Goal: Obtain resource: Obtain resource

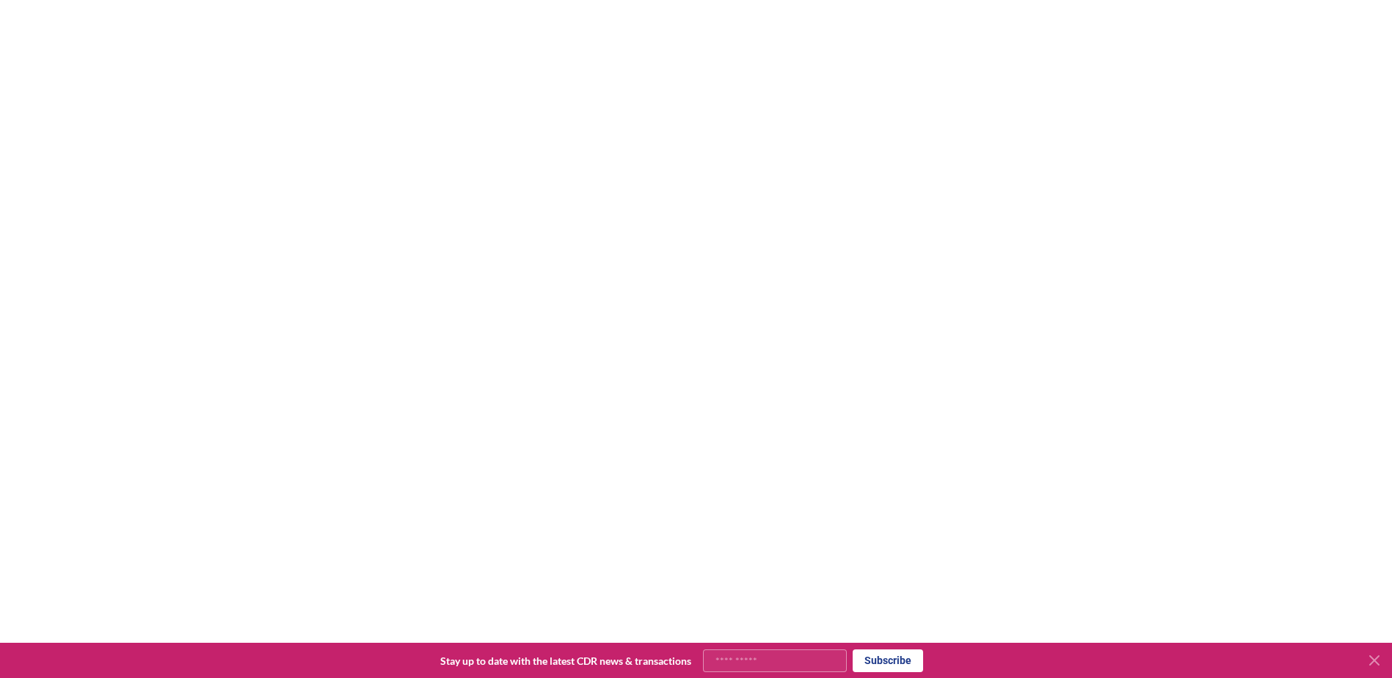
scroll to position [1135, 0]
click at [1371, 660] on icon at bounding box center [1374, 660] width 18 height 18
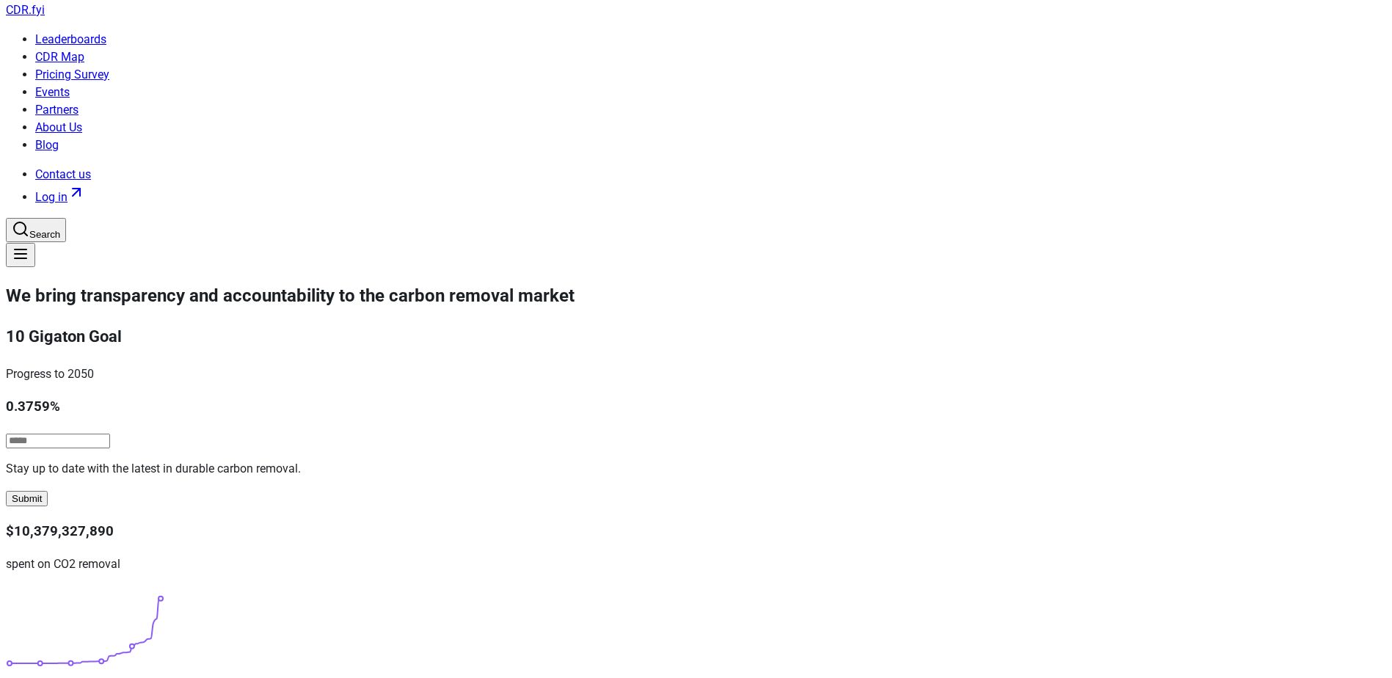
scroll to position [0, 0]
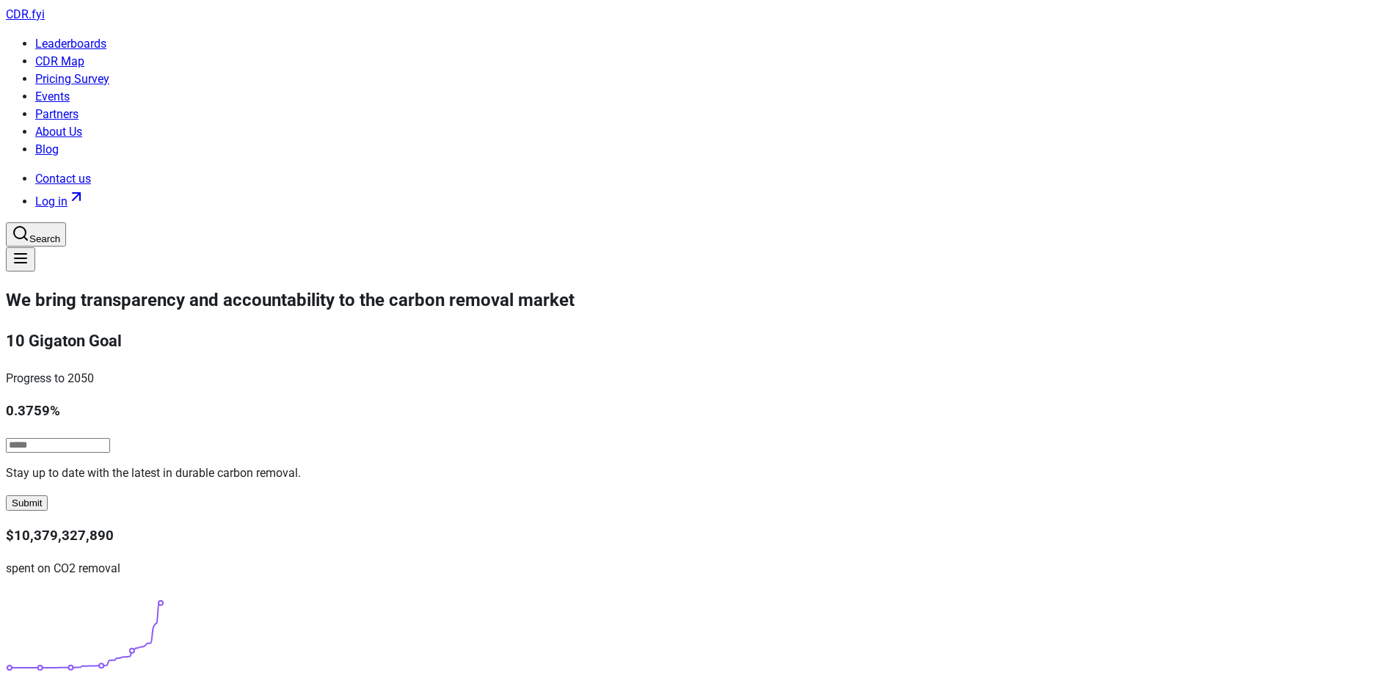
click at [109, 72] on link "Pricing Survey" at bounding box center [72, 79] width 74 height 14
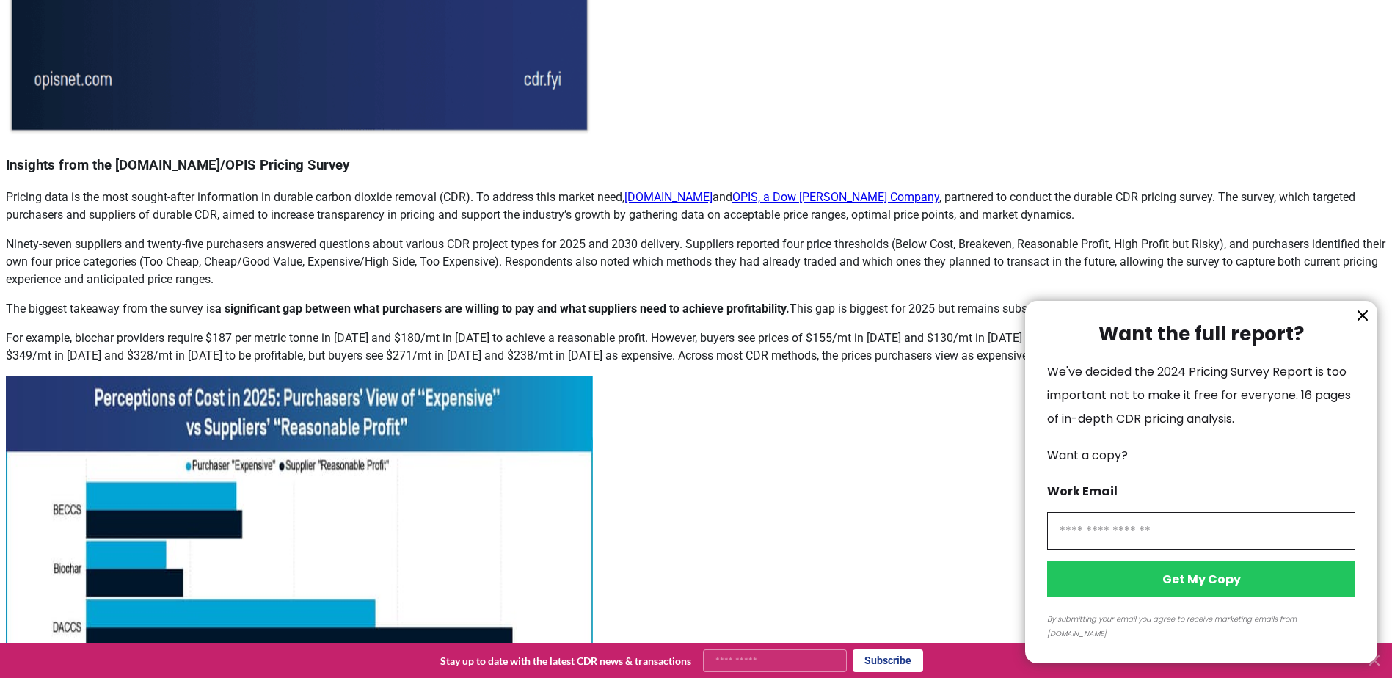
scroll to position [807, 0]
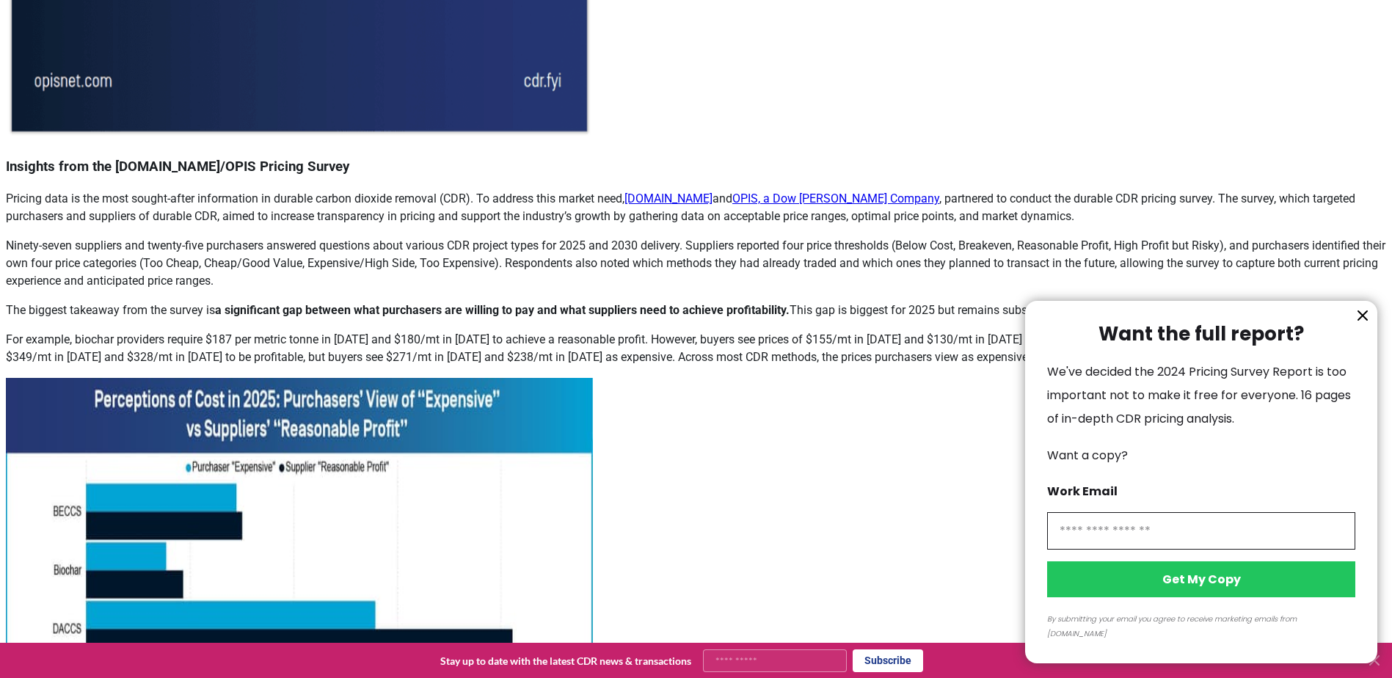
click at [1356, 324] on icon "information" at bounding box center [1362, 316] width 18 height 18
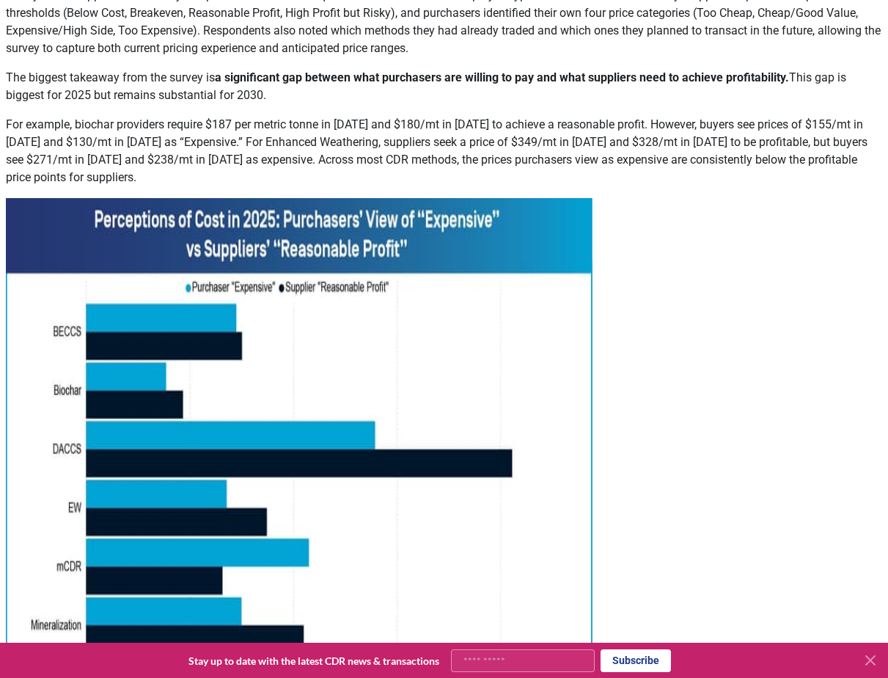
scroll to position [1100, 0]
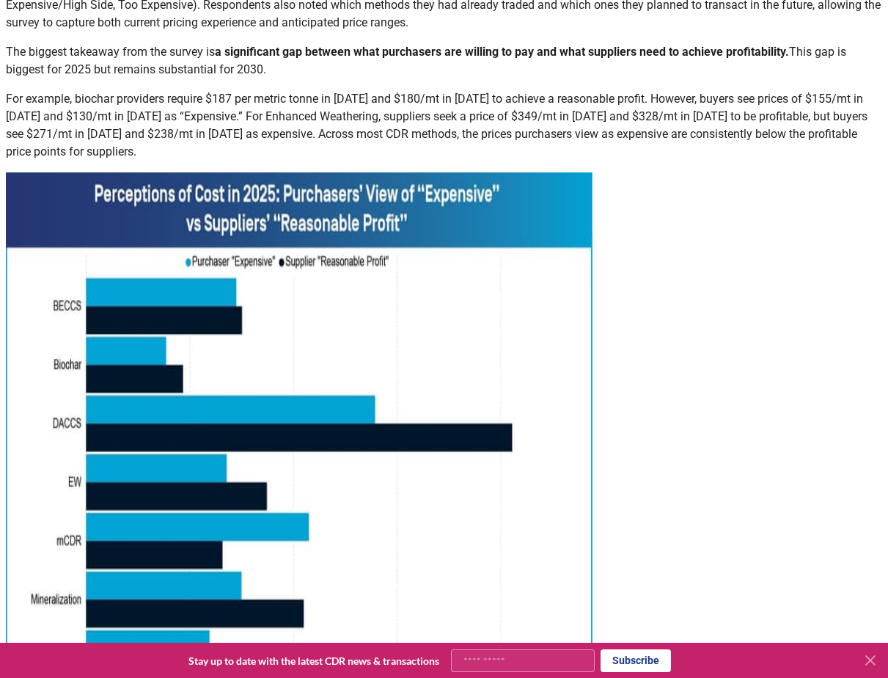
click at [695, 530] on article "[DATE] New Survey Shows Pricing Gap in Durable CDR Insights from the [DOMAIN_NA…" at bounding box center [444, 656] width 877 height 2944
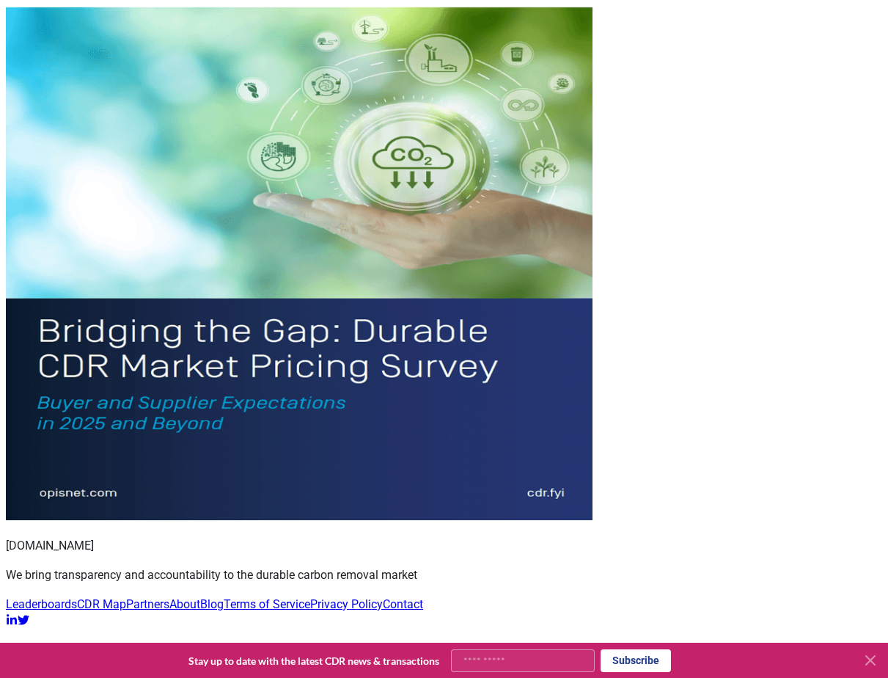
scroll to position [2749, 0]
click at [390, 469] on img at bounding box center [299, 226] width 587 height 587
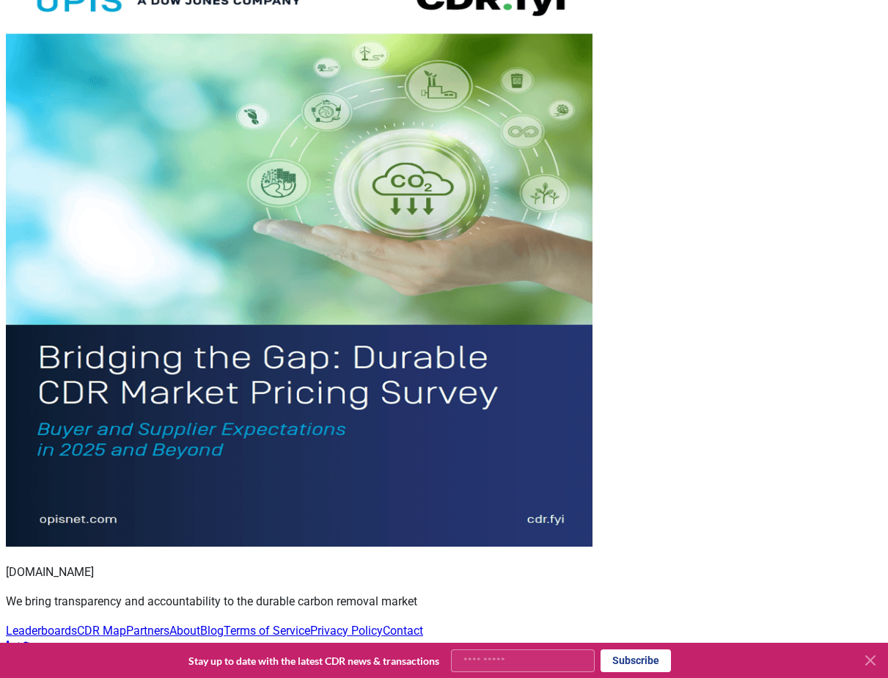
drag, startPoint x: 343, startPoint y: 303, endPoint x: 414, endPoint y: 304, distance: 71.2
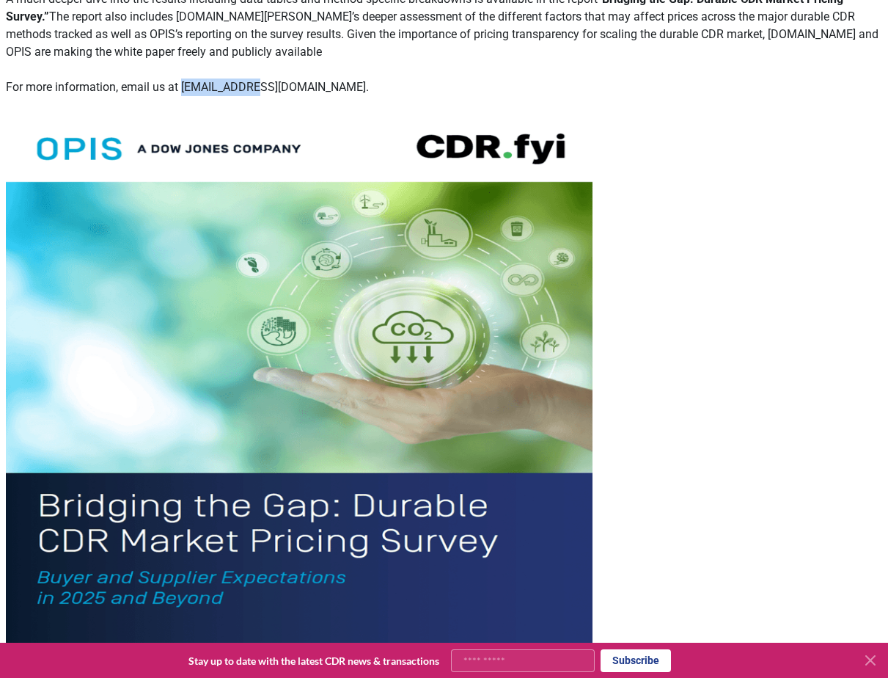
scroll to position [2529, 0]
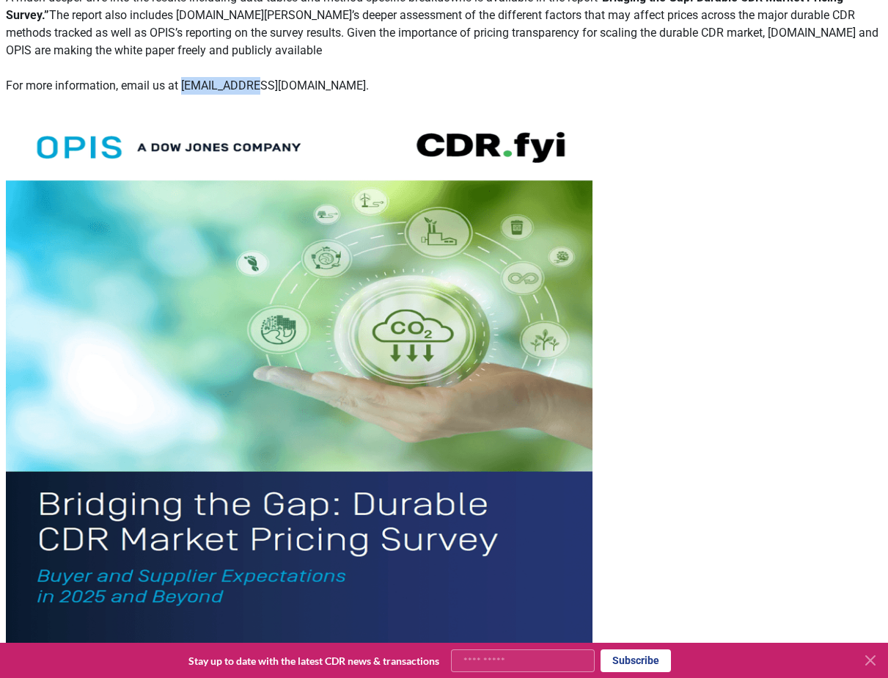
copy p "[EMAIL_ADDRESS][DOMAIN_NAME]"
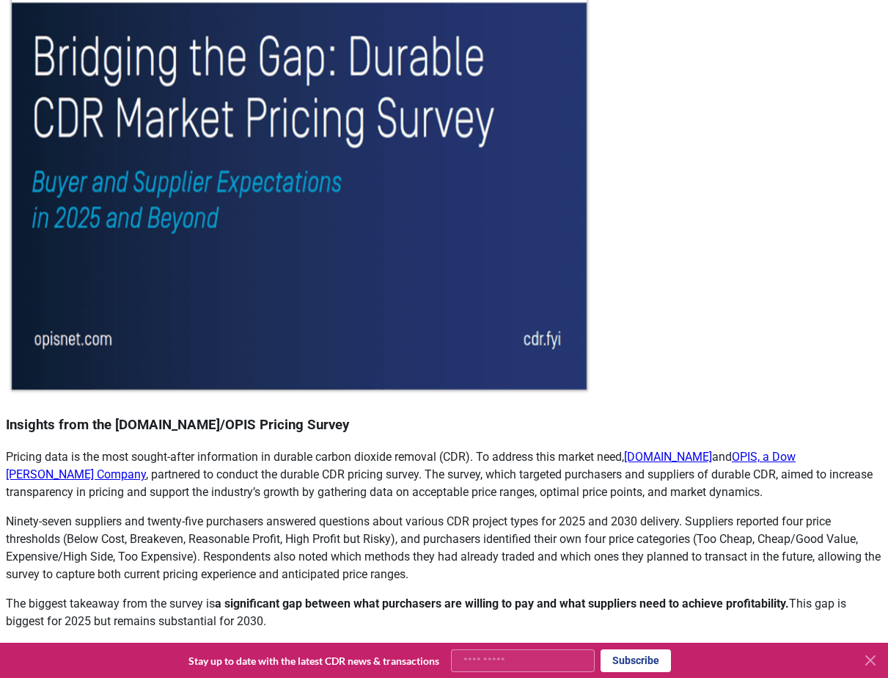
scroll to position [0, 0]
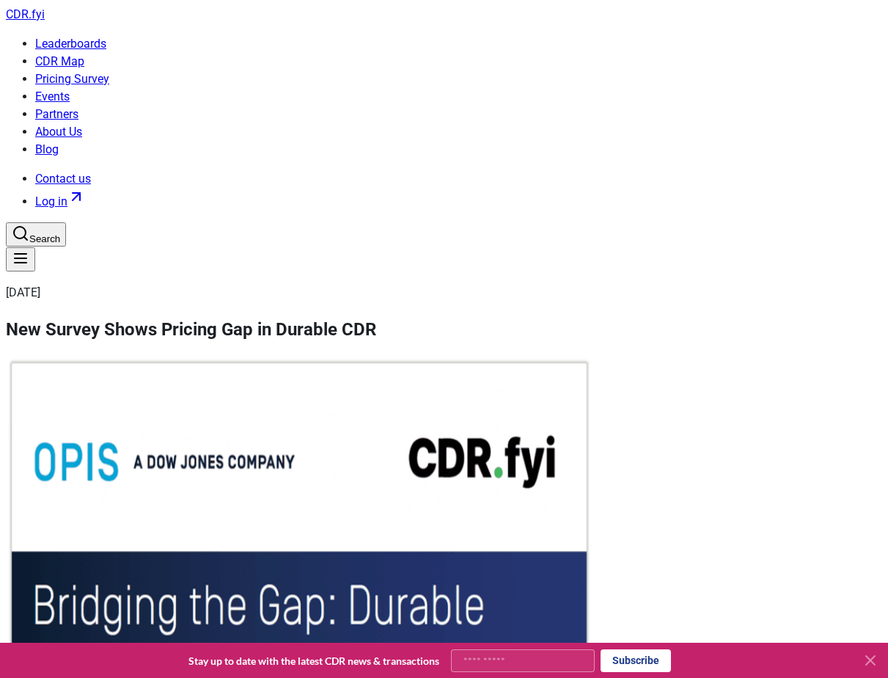
click at [106, 37] on link "Leaderboards" at bounding box center [70, 44] width 71 height 14
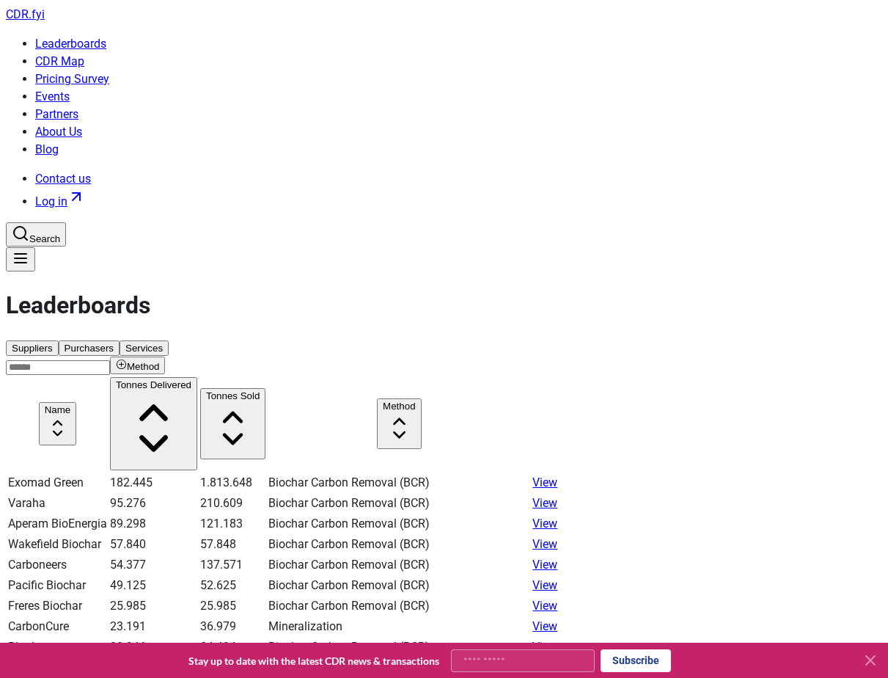
click at [45, 21] on span "CDR . fyi" at bounding box center [25, 14] width 39 height 14
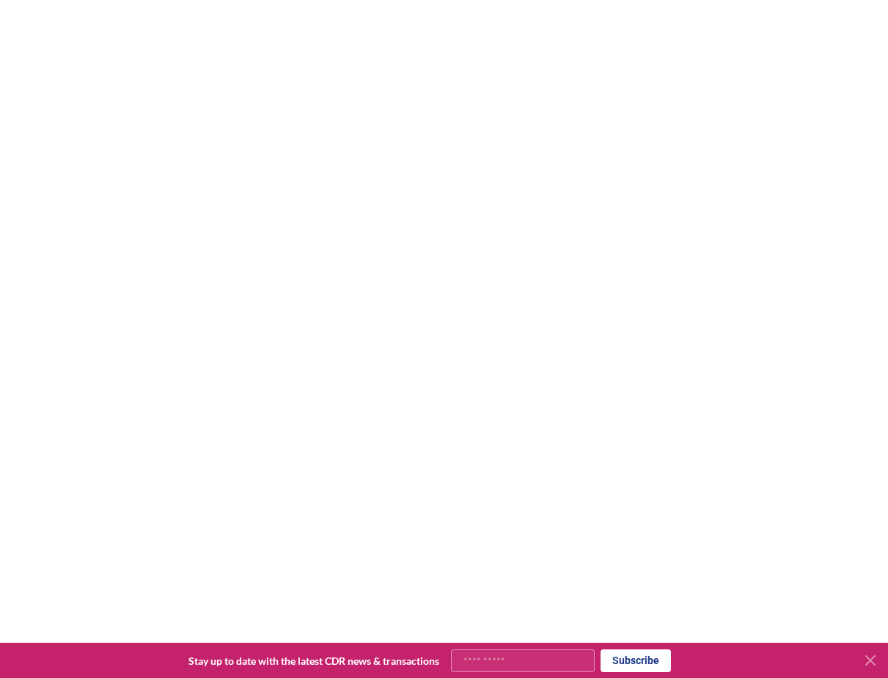
scroll to position [1100, 0]
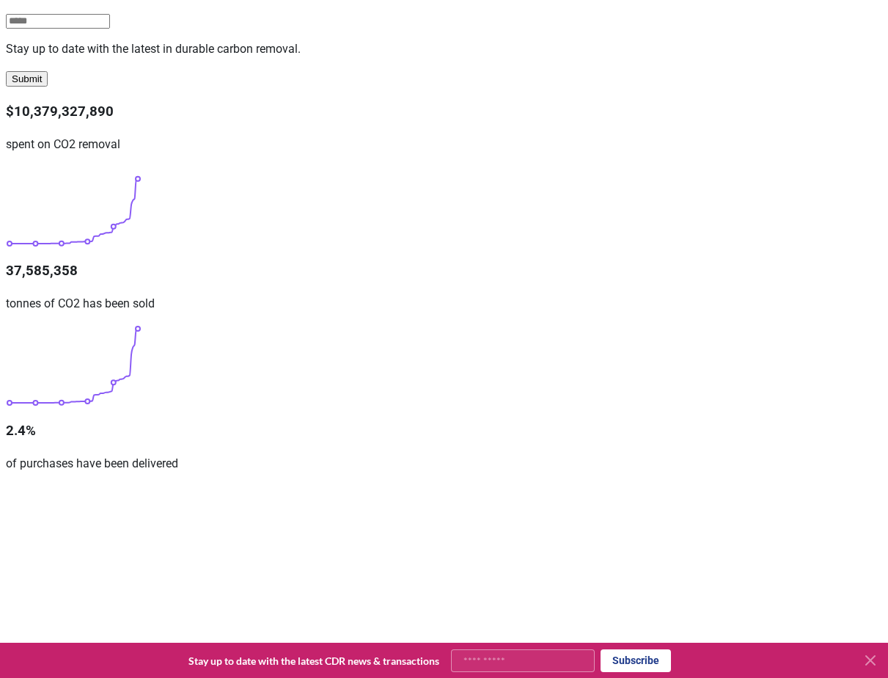
scroll to position [416, 0]
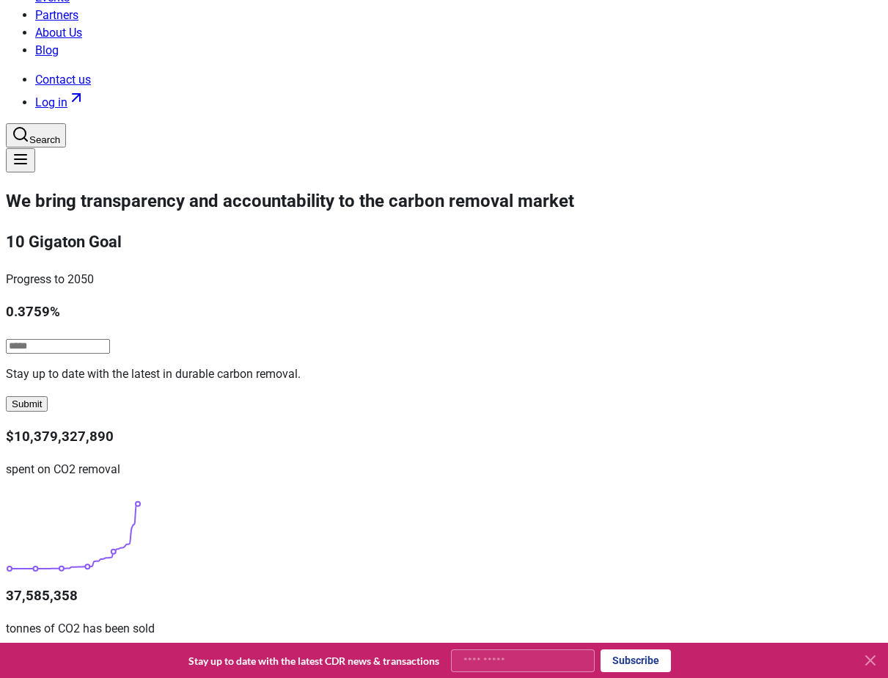
scroll to position [0, 0]
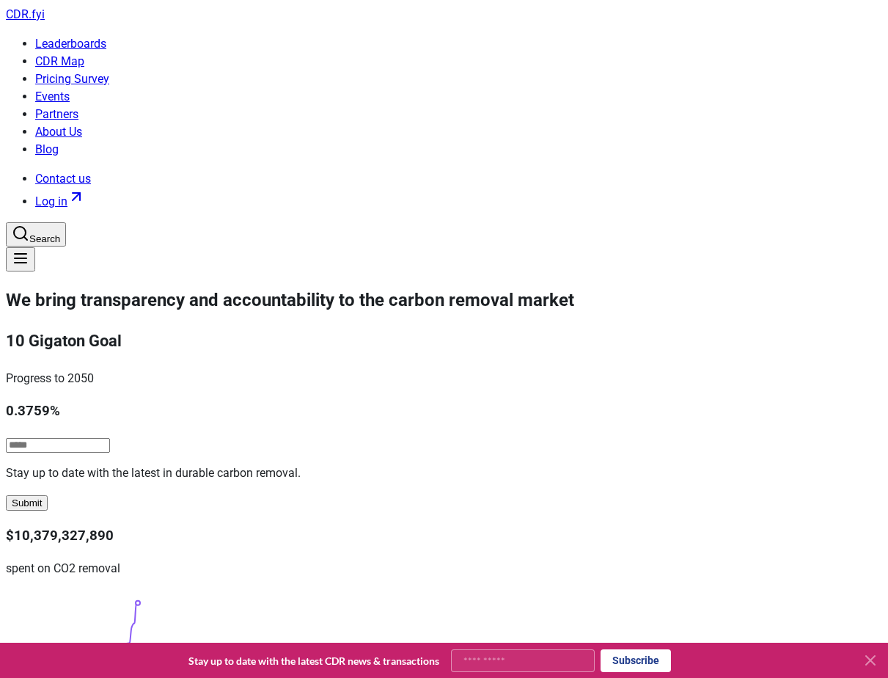
click at [109, 72] on link "Pricing Survey" at bounding box center [72, 79] width 74 height 14
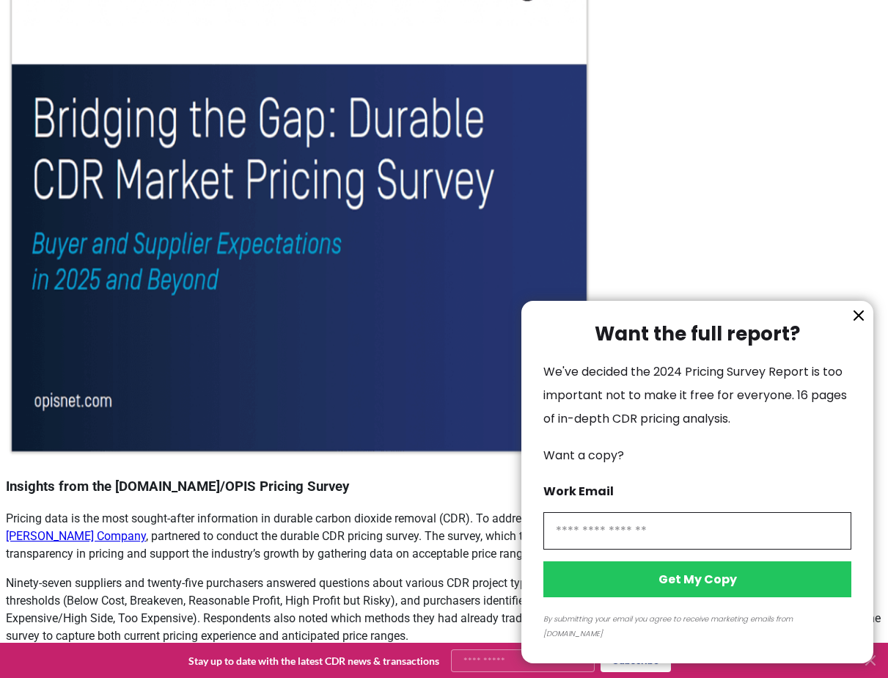
scroll to position [734, 0]
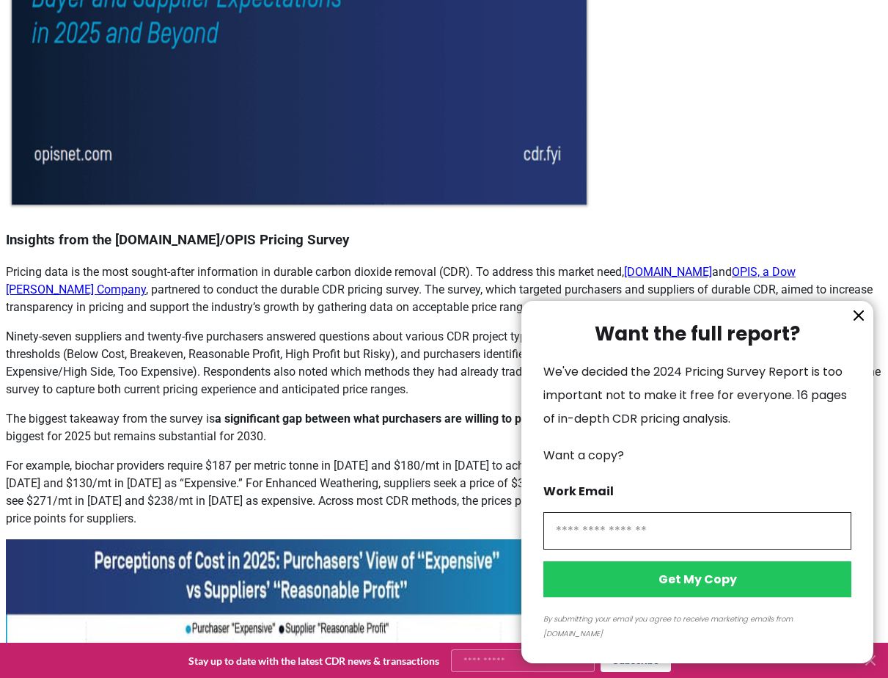
click at [574, 542] on input "information" at bounding box center [698, 530] width 308 height 37
type input "*"
type input "**********"
click at [679, 597] on button "Get My Copy" at bounding box center [698, 579] width 308 height 36
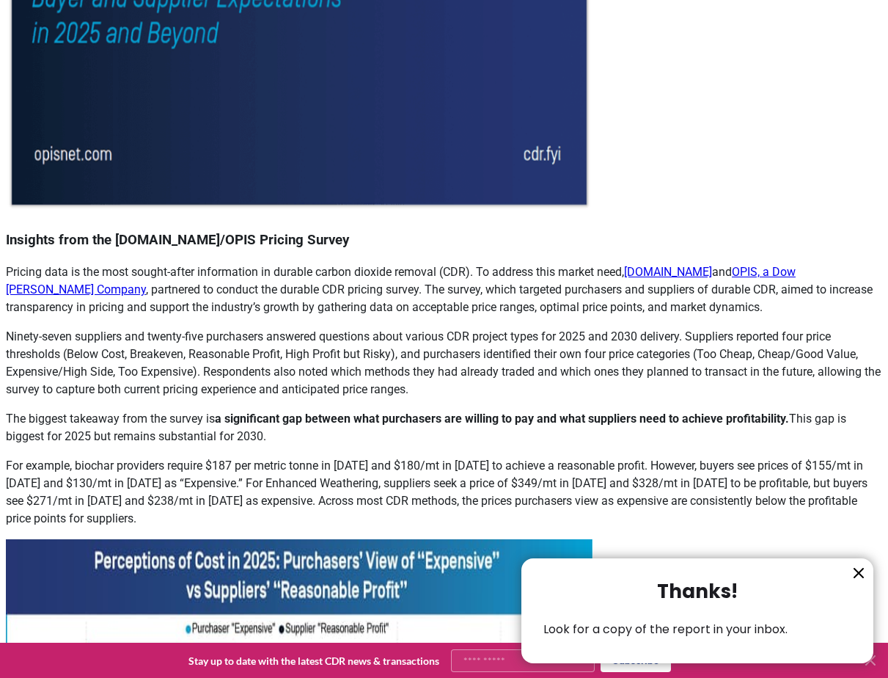
click at [642, 627] on span "Look for a copy of the report in your inbox." at bounding box center [666, 629] width 244 height 17
click at [855, 571] on icon "information" at bounding box center [859, 573] width 18 height 18
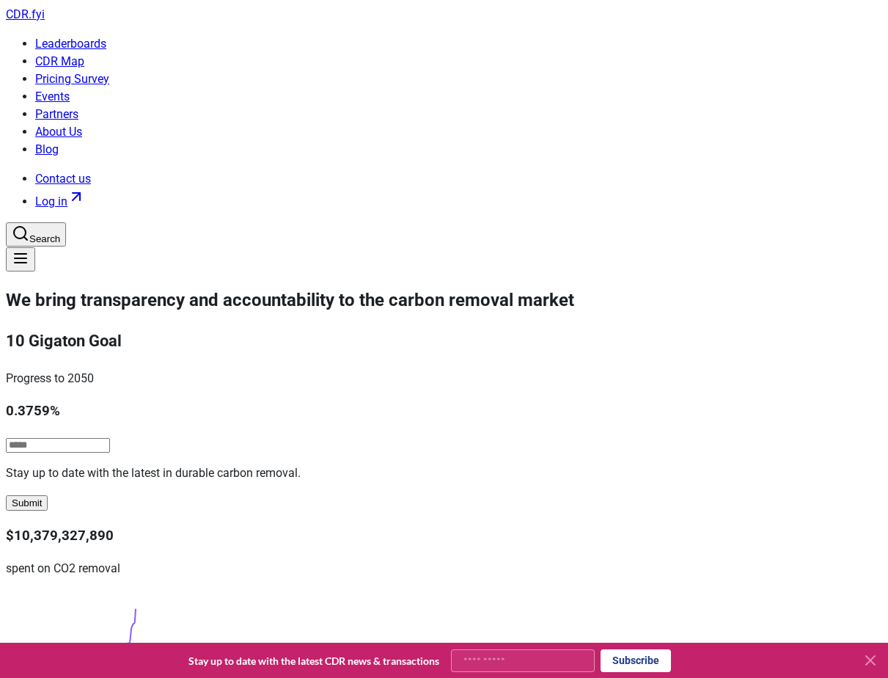
click at [109, 72] on link "Pricing Survey" at bounding box center [72, 79] width 74 height 14
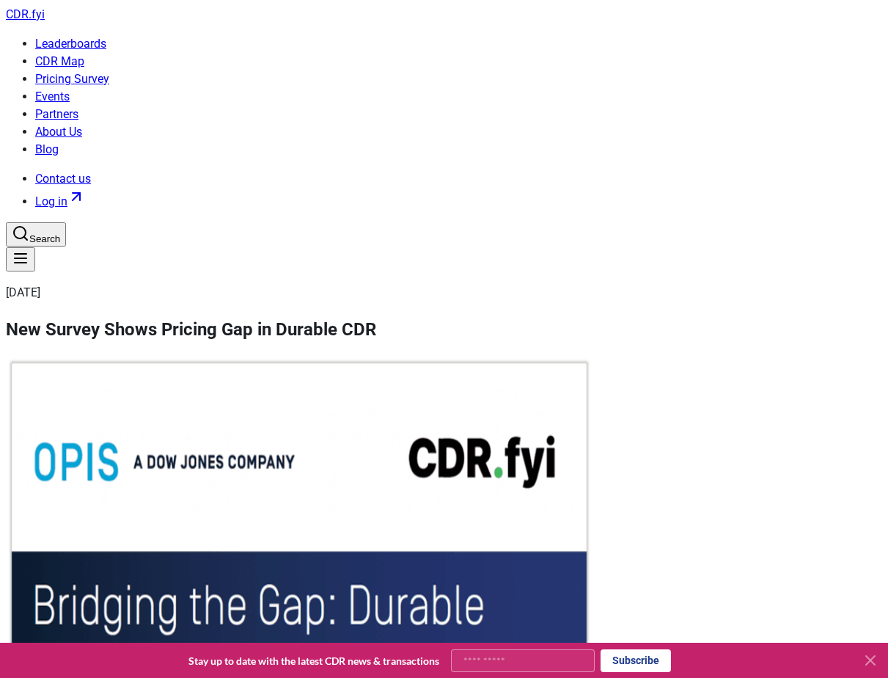
click at [868, 661] on icon at bounding box center [871, 660] width 18 height 18
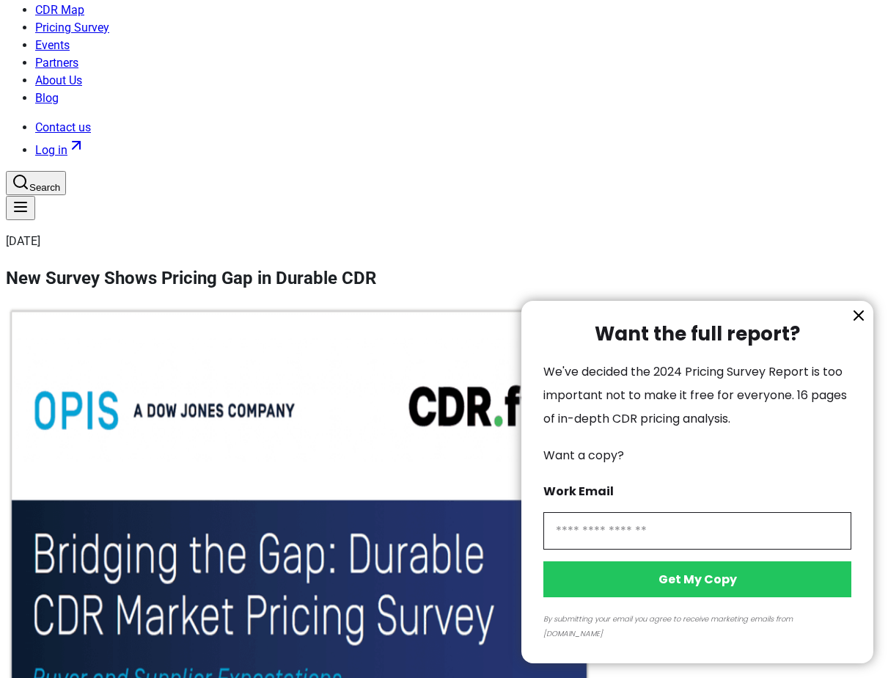
scroll to position [73, 0]
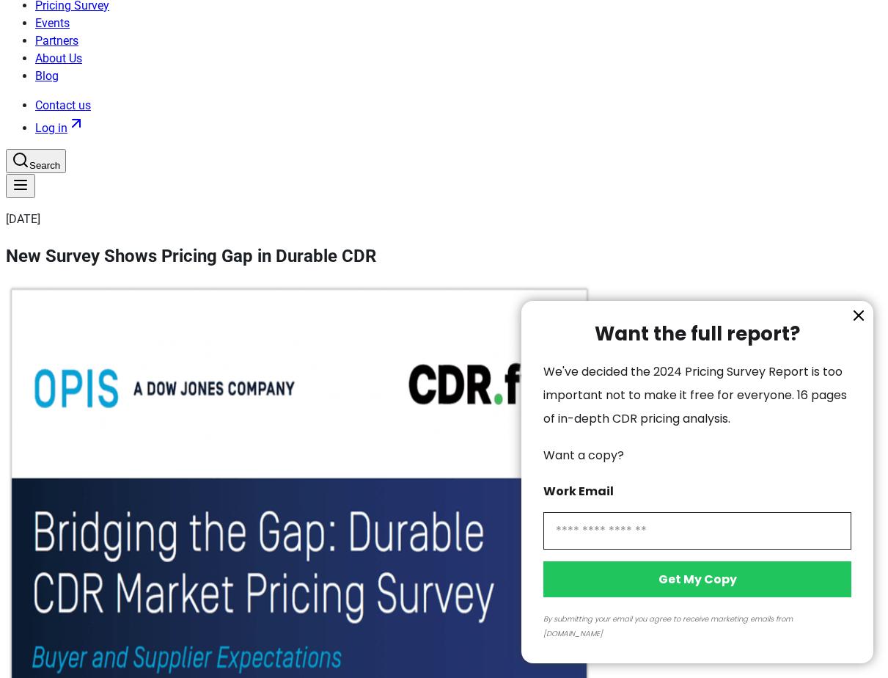
click at [613, 542] on input "information" at bounding box center [698, 530] width 308 height 37
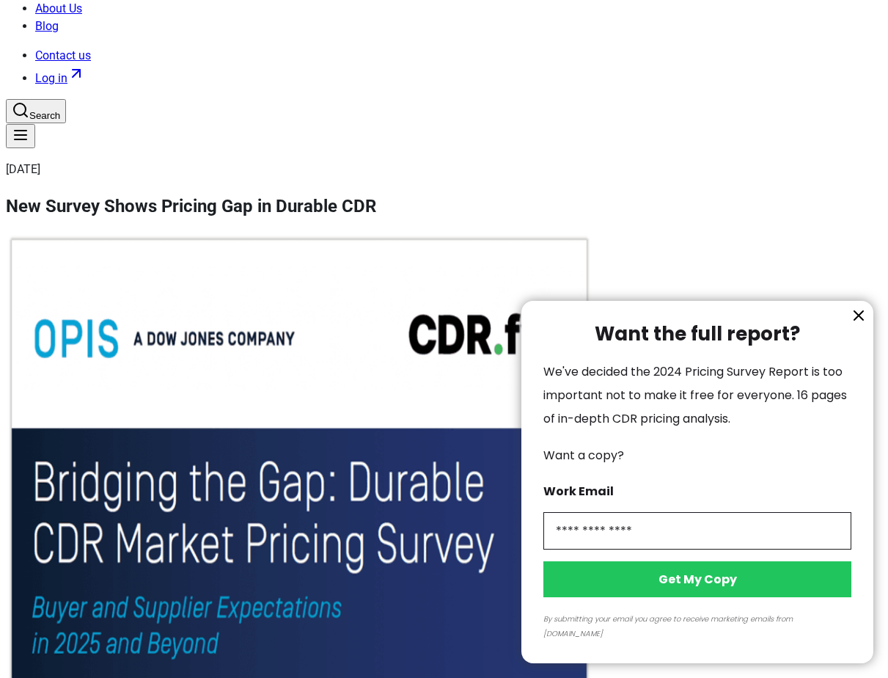
scroll to position [147, 0]
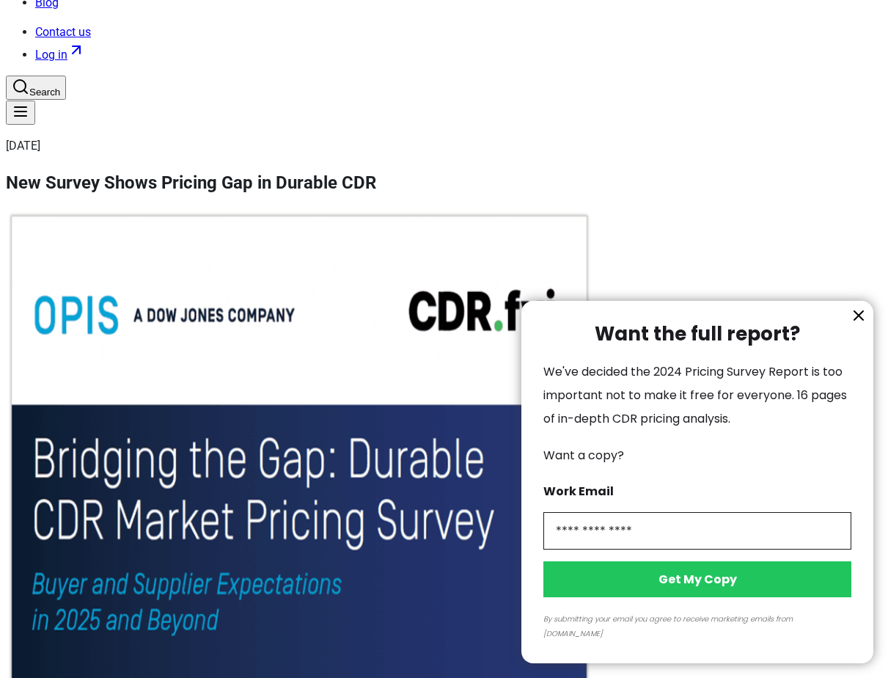
type input "**********"
click at [676, 597] on button "Get My Copy" at bounding box center [698, 579] width 308 height 36
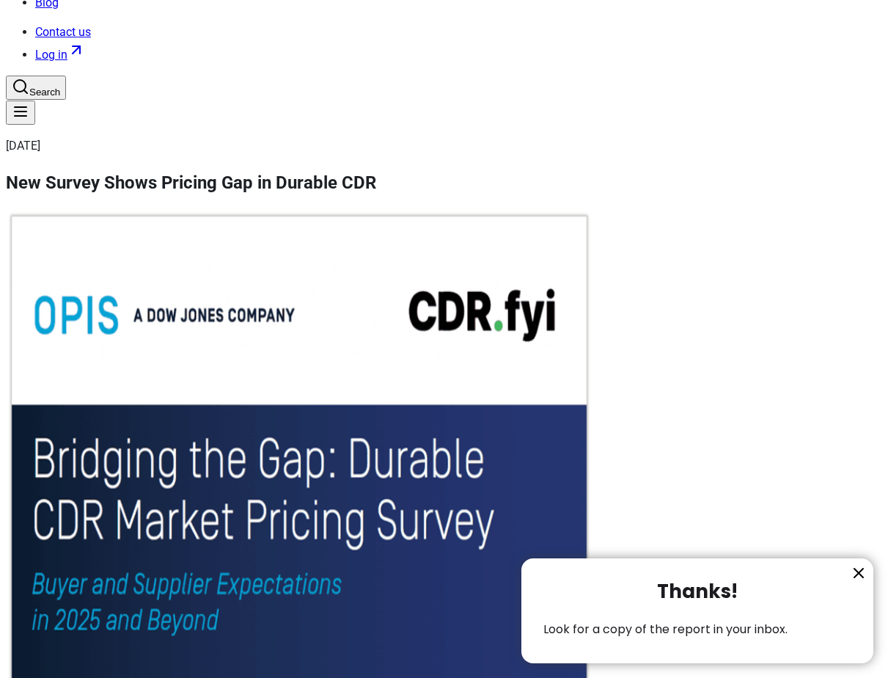
click at [335, 370] on div at bounding box center [444, 339] width 888 height 678
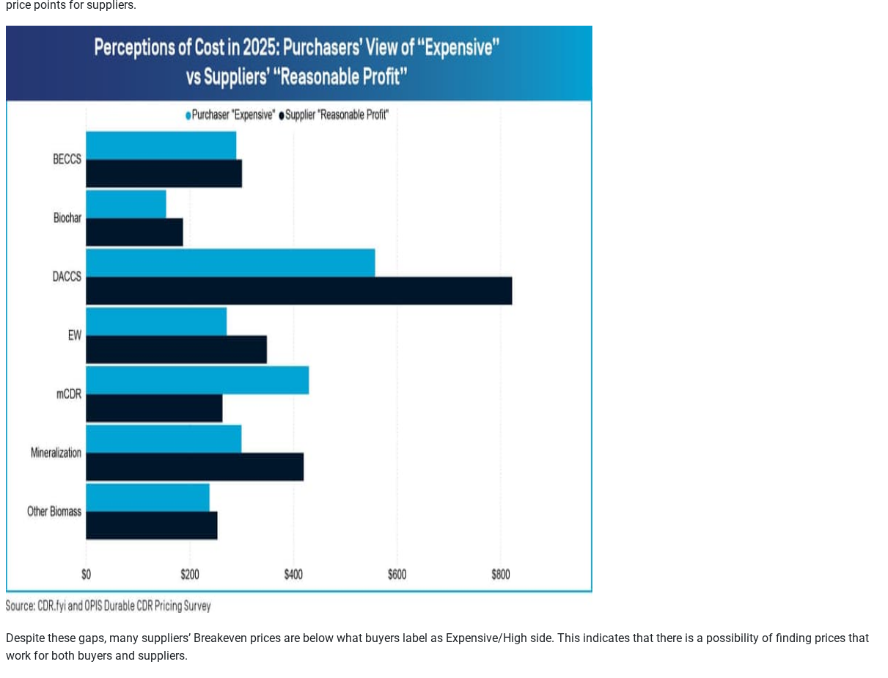
scroll to position [367, 0]
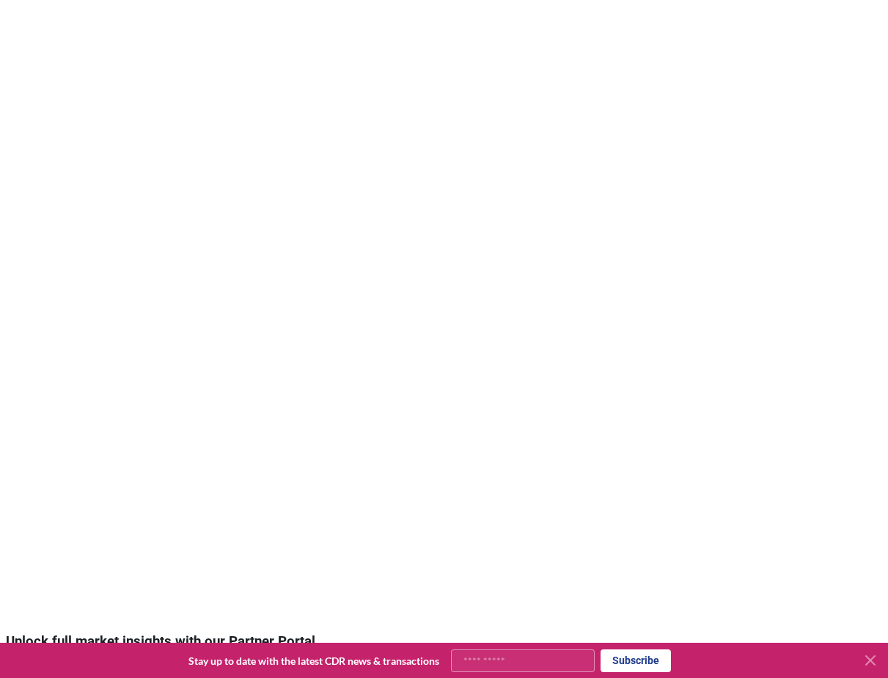
scroll to position [1150, 0]
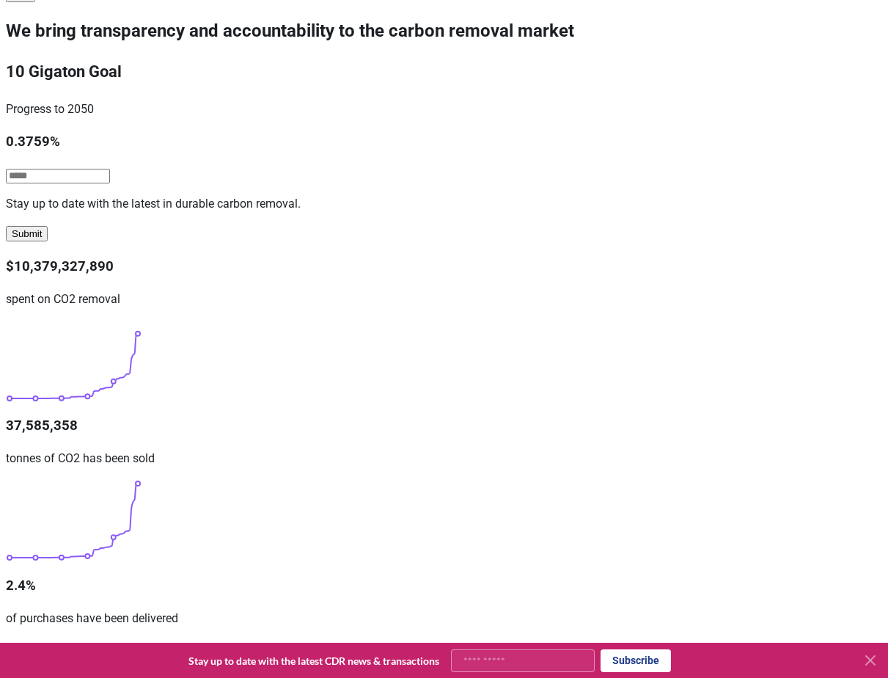
scroll to position [343, 0]
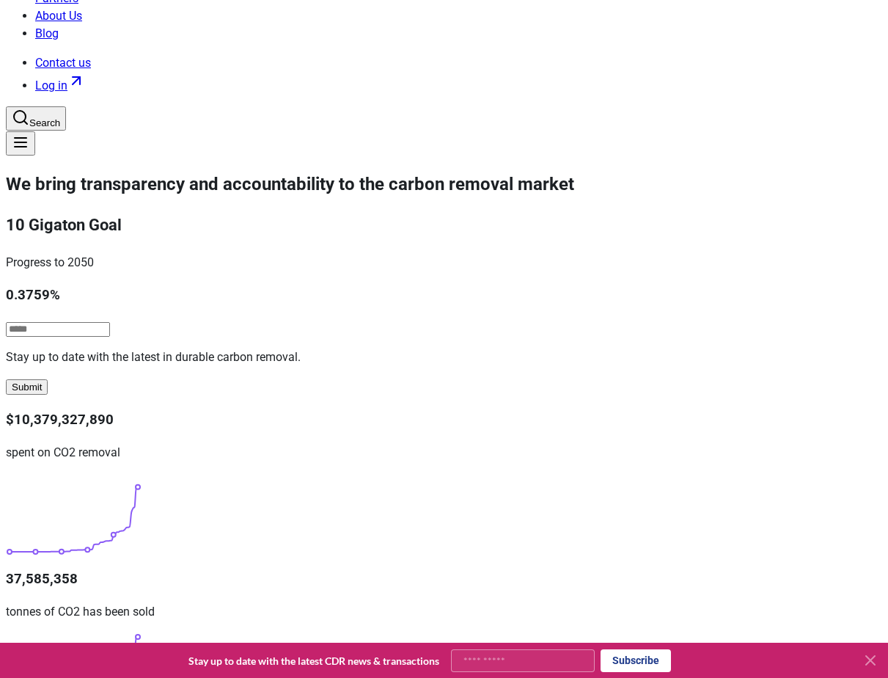
scroll to position [0, 0]
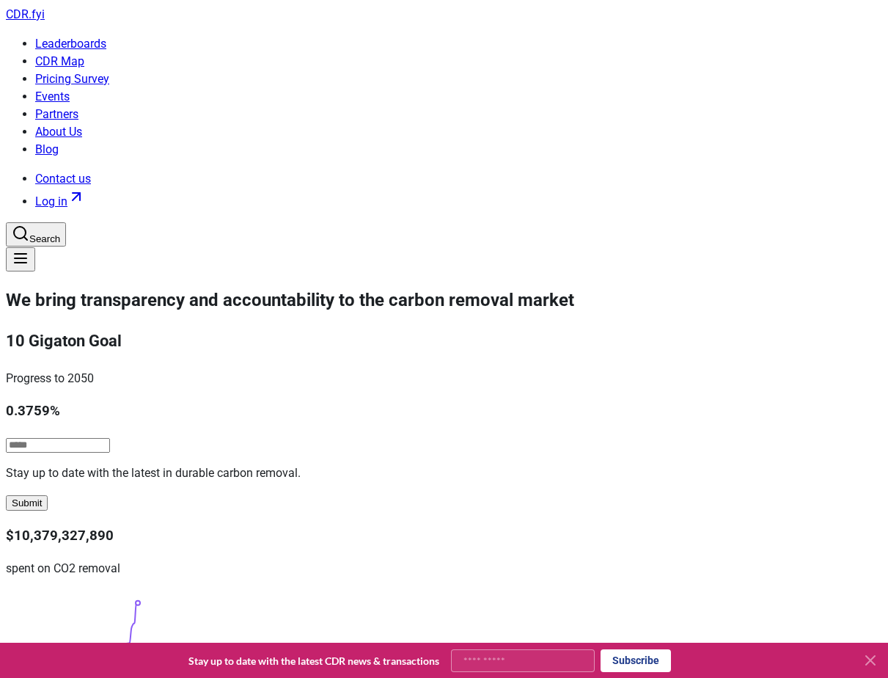
click at [109, 72] on link "Pricing Survey" at bounding box center [72, 79] width 74 height 14
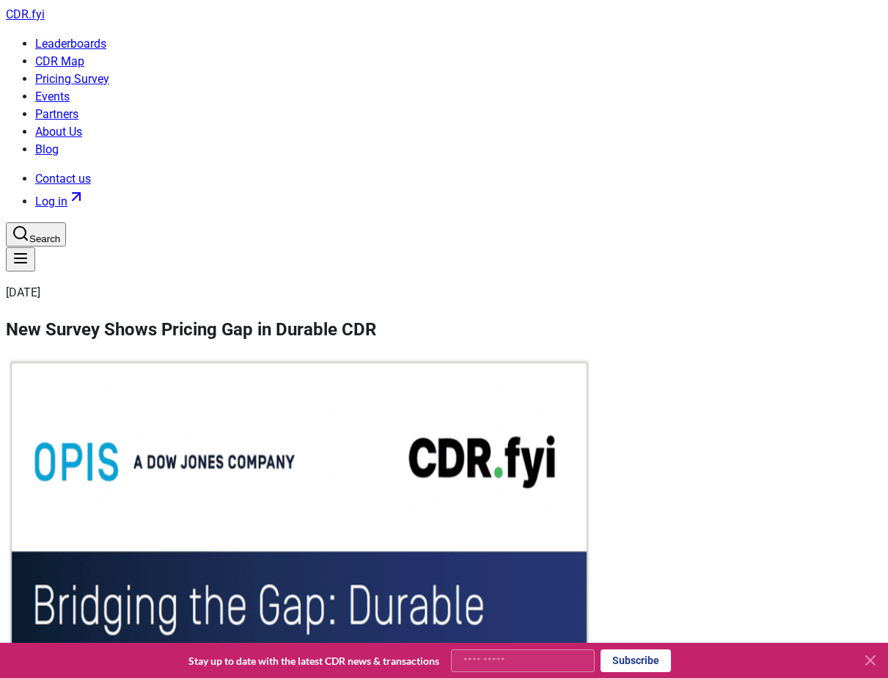
click at [84, 54] on link "CDR Map" at bounding box center [59, 61] width 49 height 14
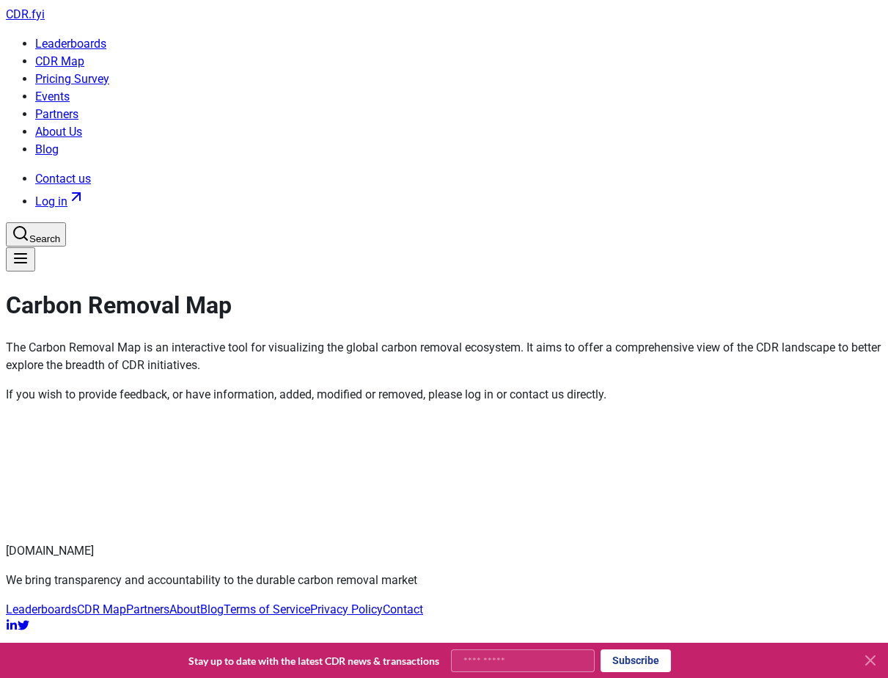
click at [39, 21] on span "CDR . fyi" at bounding box center [25, 14] width 39 height 14
